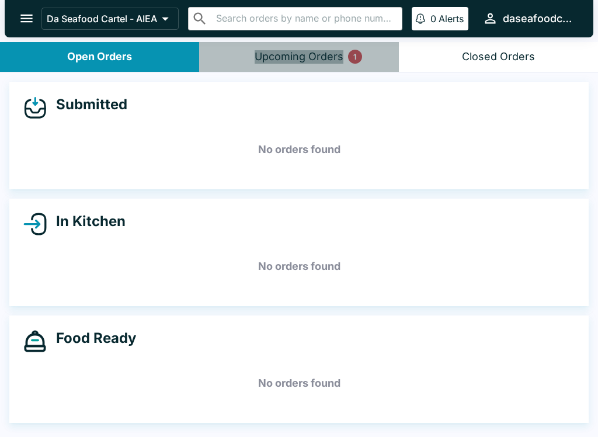
click at [339, 55] on div "Upcoming Orders 1" at bounding box center [299, 56] width 89 height 13
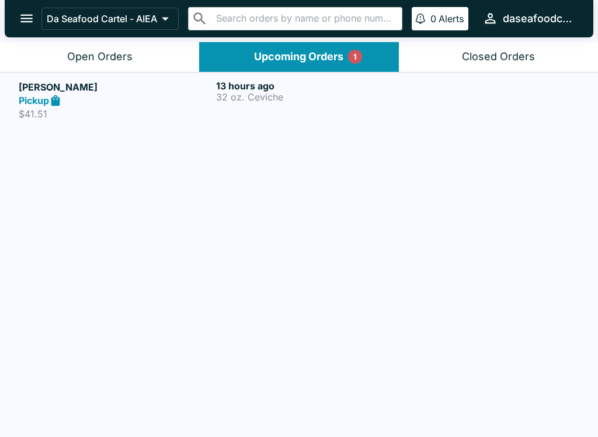
click at [300, 95] on p "32 oz. Ceviche" at bounding box center [312, 97] width 193 height 11
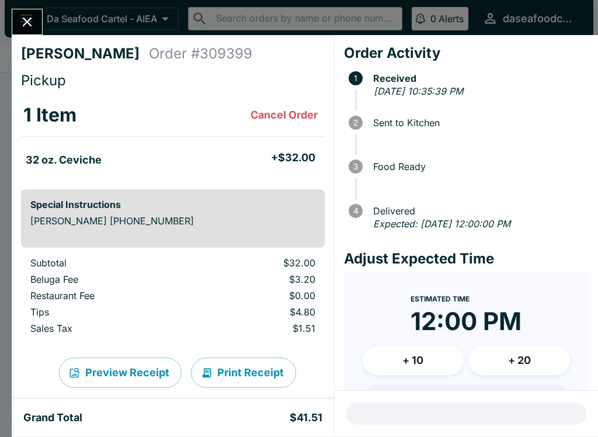
click at [32, 30] on button "Close" at bounding box center [27, 21] width 30 height 25
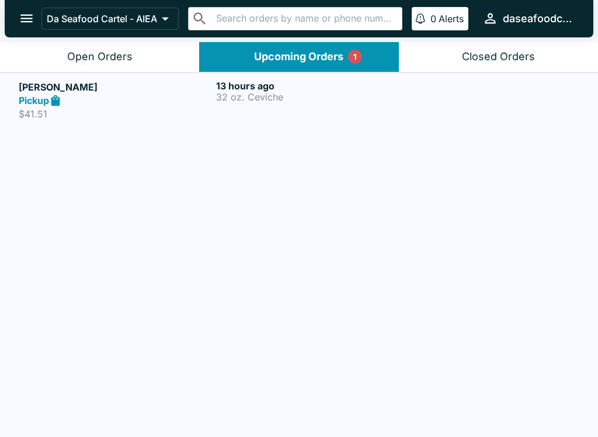
click at [77, 53] on div "Open Orders" at bounding box center [99, 56] width 65 height 13
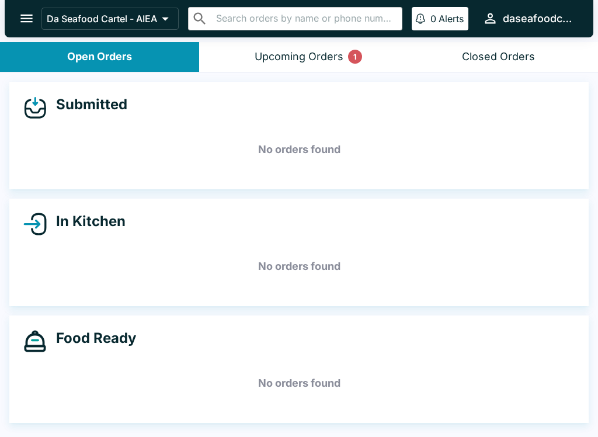
click at [261, 47] on button "Upcoming Orders 1" at bounding box center [298, 57] width 199 height 30
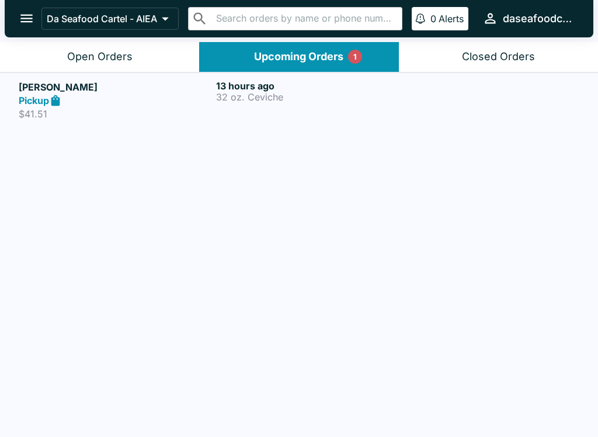
click at [262, 103] on div "13 hours ago 32 oz. Ceviche" at bounding box center [312, 100] width 193 height 40
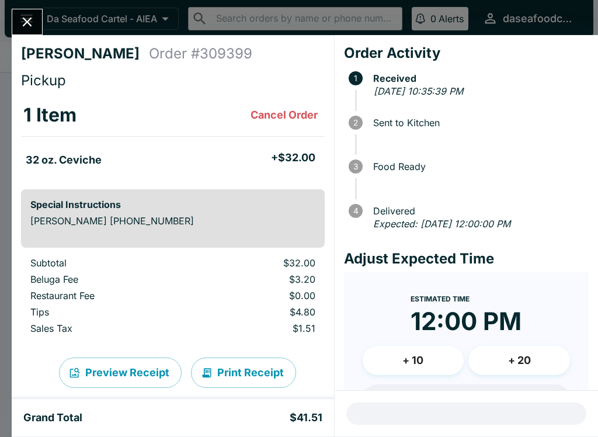
click at [30, 16] on icon "Close" at bounding box center [27, 22] width 16 height 16
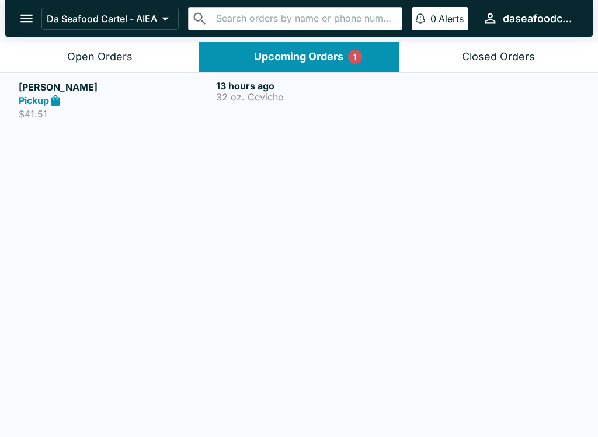
click at [109, 65] on button "Open Orders" at bounding box center [99, 57] width 199 height 30
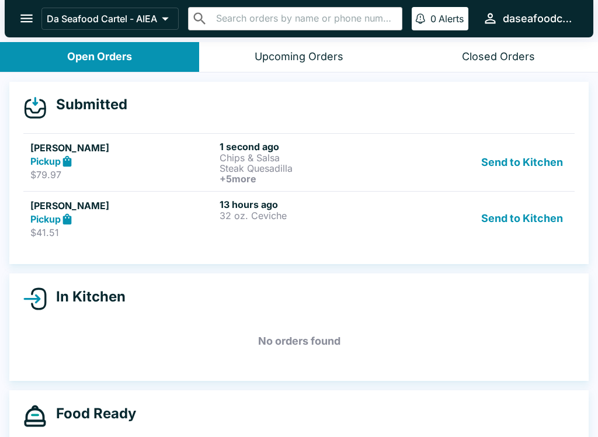
click at [506, 216] on button "Send to Kitchen" at bounding box center [522, 219] width 91 height 40
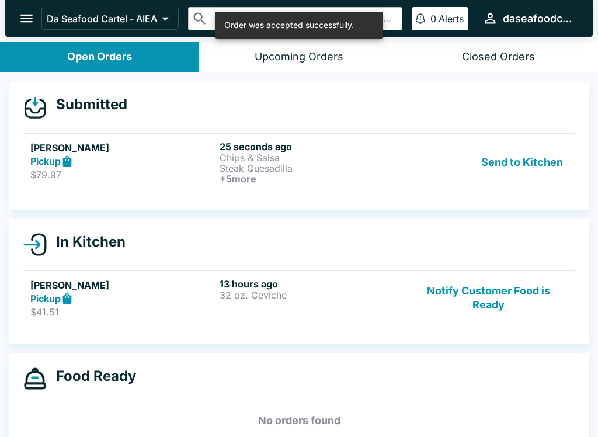
click at [526, 171] on button "Send to Kitchen" at bounding box center [522, 162] width 91 height 43
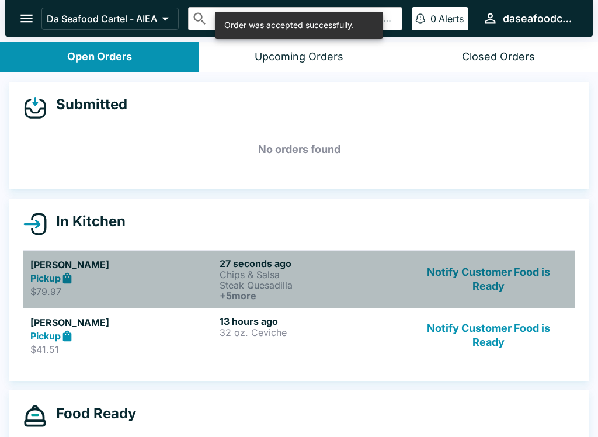
click at [34, 264] on h5 "[PERSON_NAME]" at bounding box center [122, 265] width 185 height 14
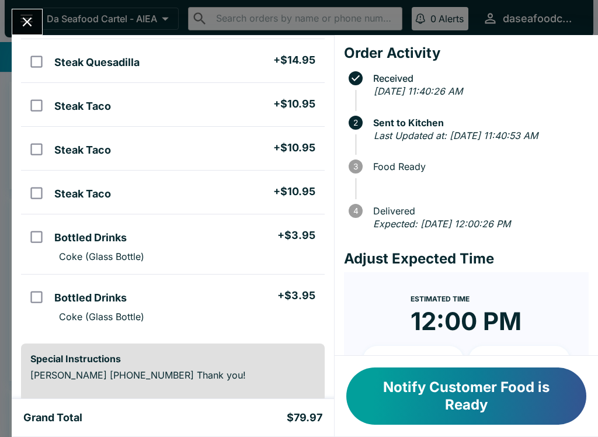
scroll to position [148, 0]
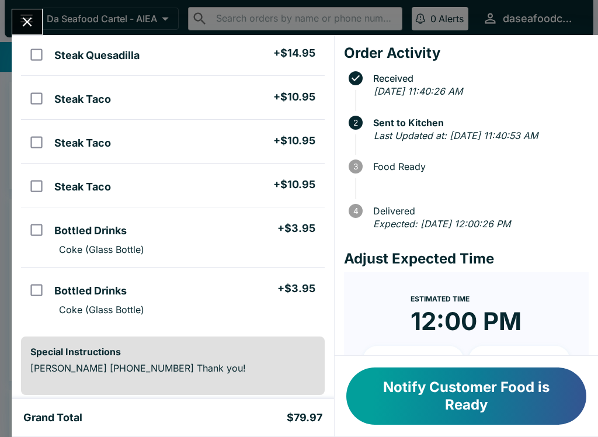
click at [33, 22] on icon "Close" at bounding box center [27, 22] width 16 height 16
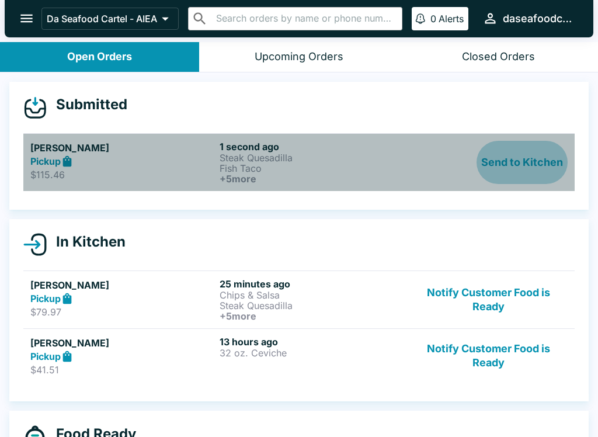
click at [528, 160] on button "Send to Kitchen" at bounding box center [522, 162] width 91 height 43
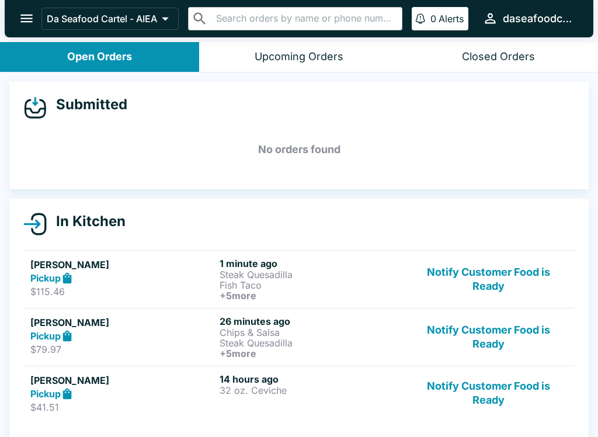
scroll to position [6, 0]
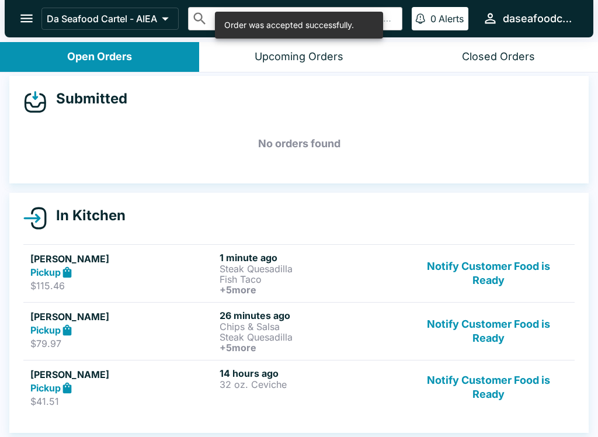
click at [287, 269] on p "Steak Quesadilla" at bounding box center [312, 269] width 185 height 11
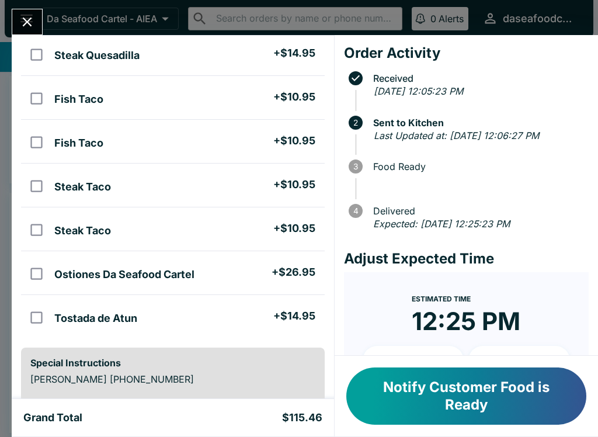
scroll to position [120, 0]
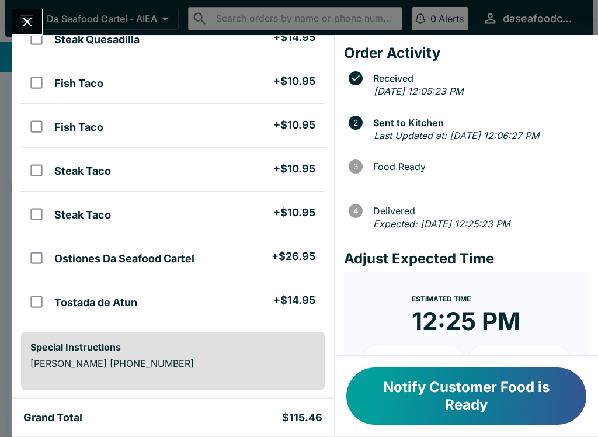
click at [41, 254] on input "orders table" at bounding box center [36, 258] width 26 height 26
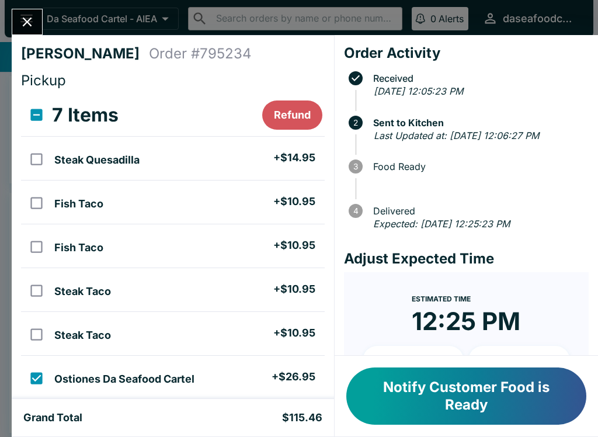
scroll to position [0, 0]
click at [299, 115] on button "Refund" at bounding box center [292, 114] width 60 height 29
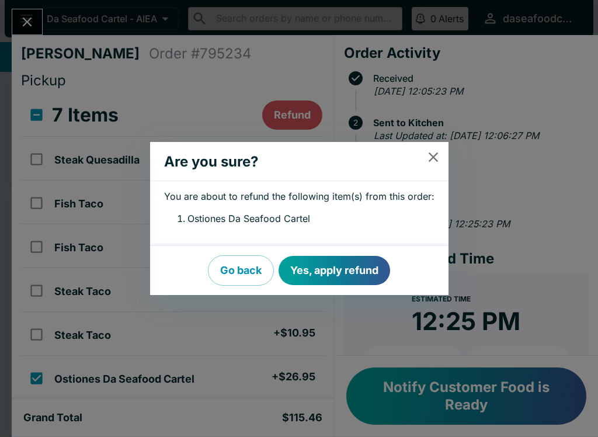
click at [356, 263] on button "Yes, apply refund" at bounding box center [335, 270] width 112 height 29
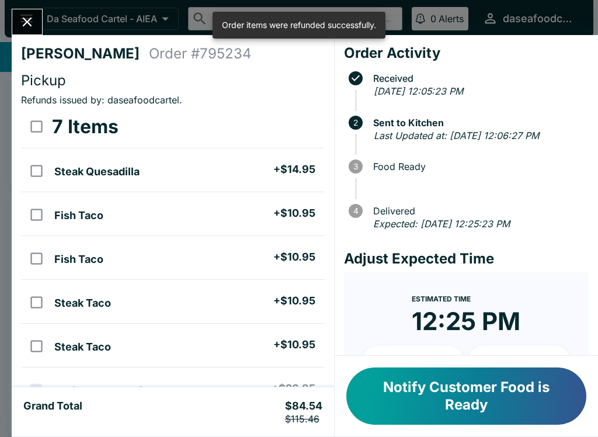
checkbox input "false"
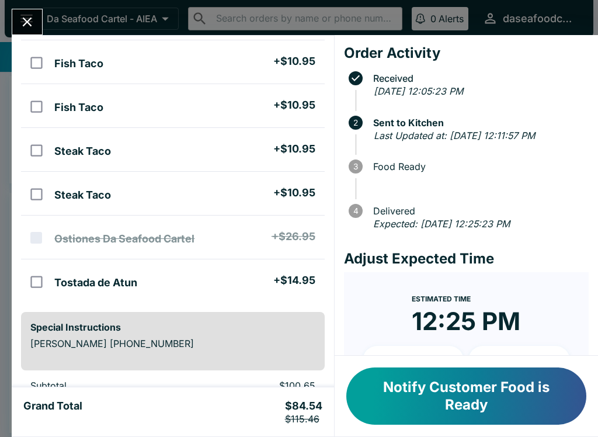
scroll to position [152, 0]
click at [20, 16] on icon "Close" at bounding box center [27, 22] width 16 height 16
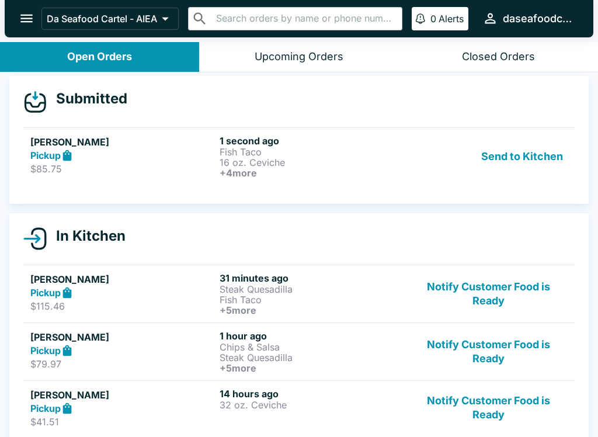
click at [511, 167] on button "Send to Kitchen" at bounding box center [522, 156] width 91 height 43
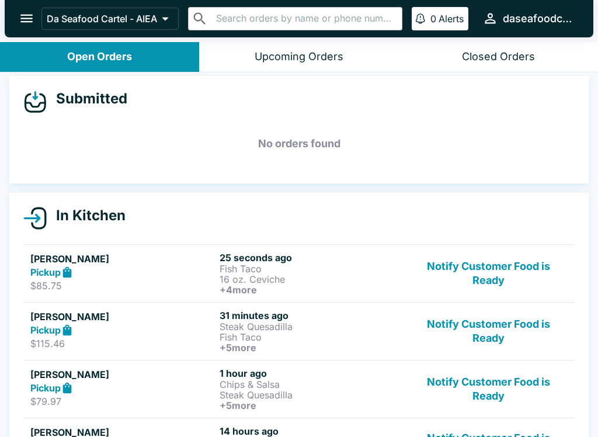
click at [51, 258] on h5 "[PERSON_NAME]" at bounding box center [122, 259] width 185 height 14
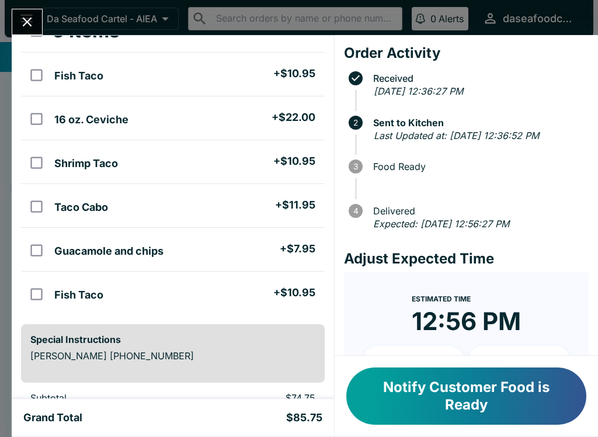
scroll to position [85, 0]
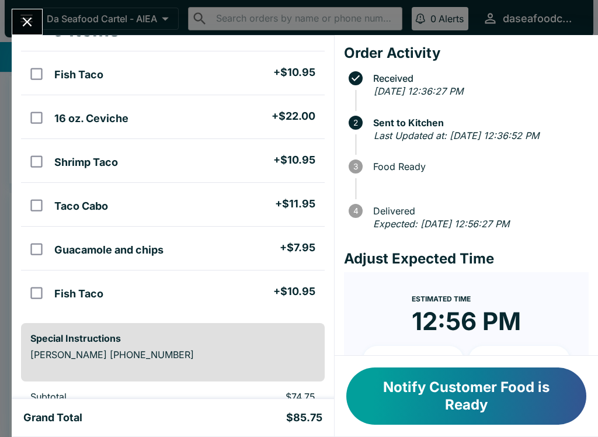
click at [20, 20] on icon "Close" at bounding box center [27, 22] width 16 height 16
